Goal: Task Accomplishment & Management: Use online tool/utility

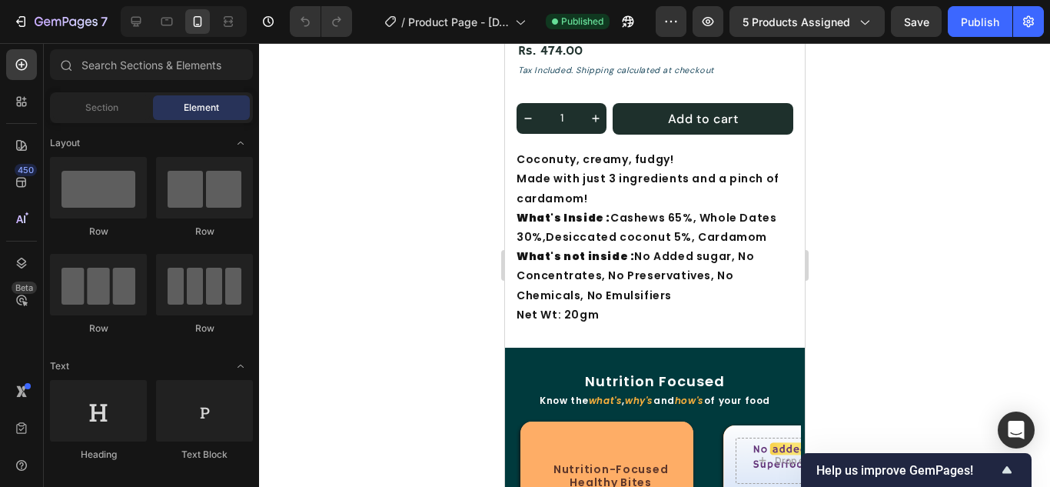
scroll to position [615, 0]
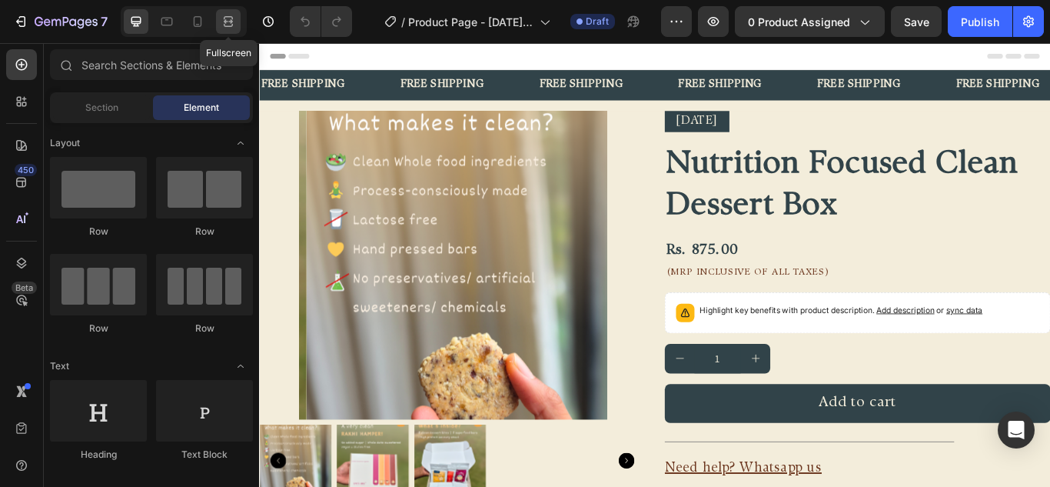
click at [227, 22] on icon at bounding box center [228, 21] width 15 height 15
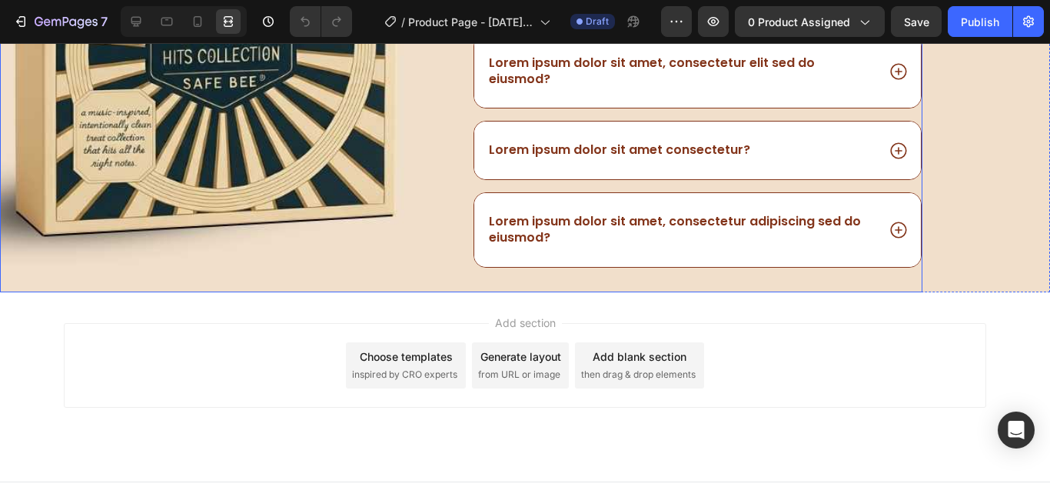
scroll to position [1432, 0]
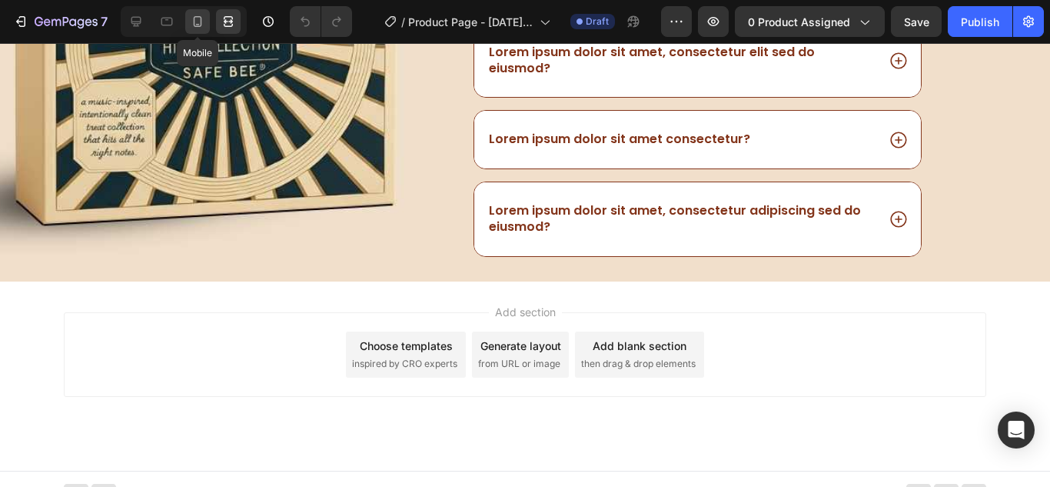
click at [195, 26] on icon at bounding box center [198, 21] width 8 height 11
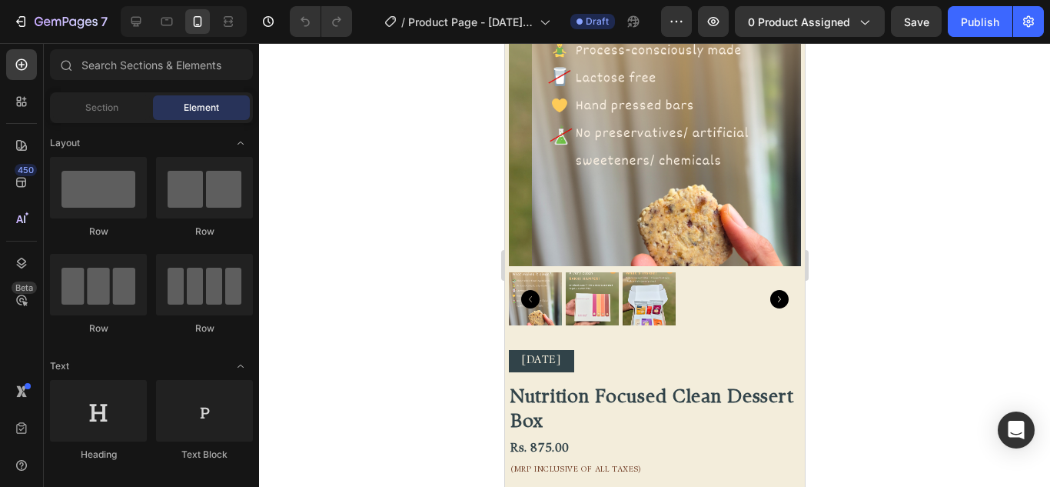
scroll to position [48, 0]
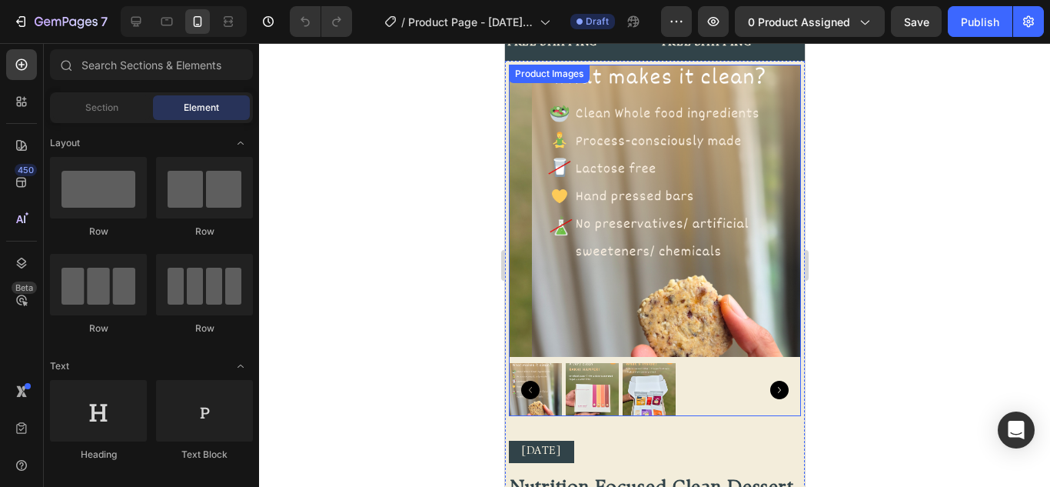
click at [588, 383] on img at bounding box center [591, 389] width 53 height 53
